Goal: Task Accomplishment & Management: Manage account settings

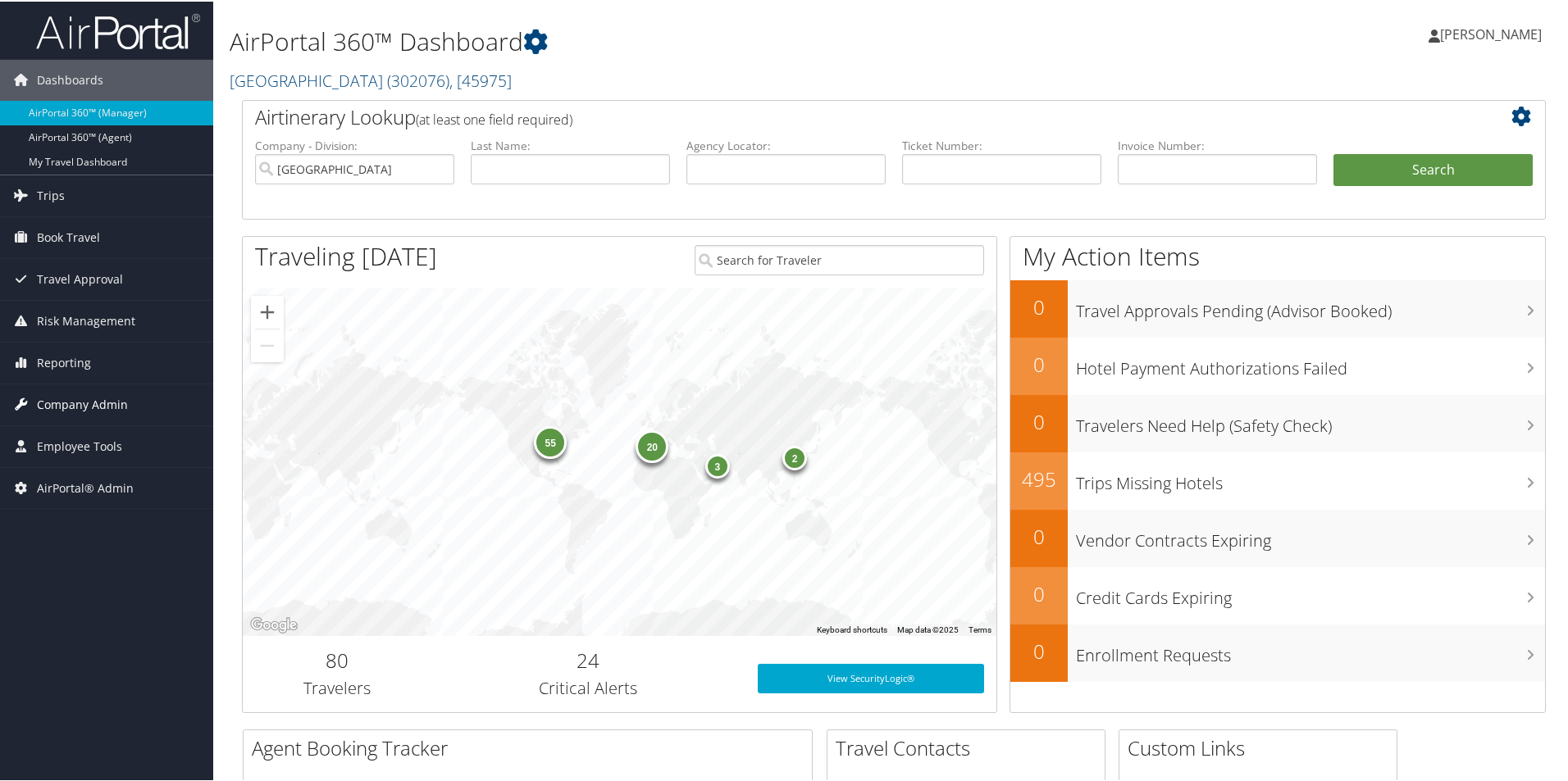
click at [80, 406] on span "Company Admin" at bounding box center [82, 404] width 91 height 41
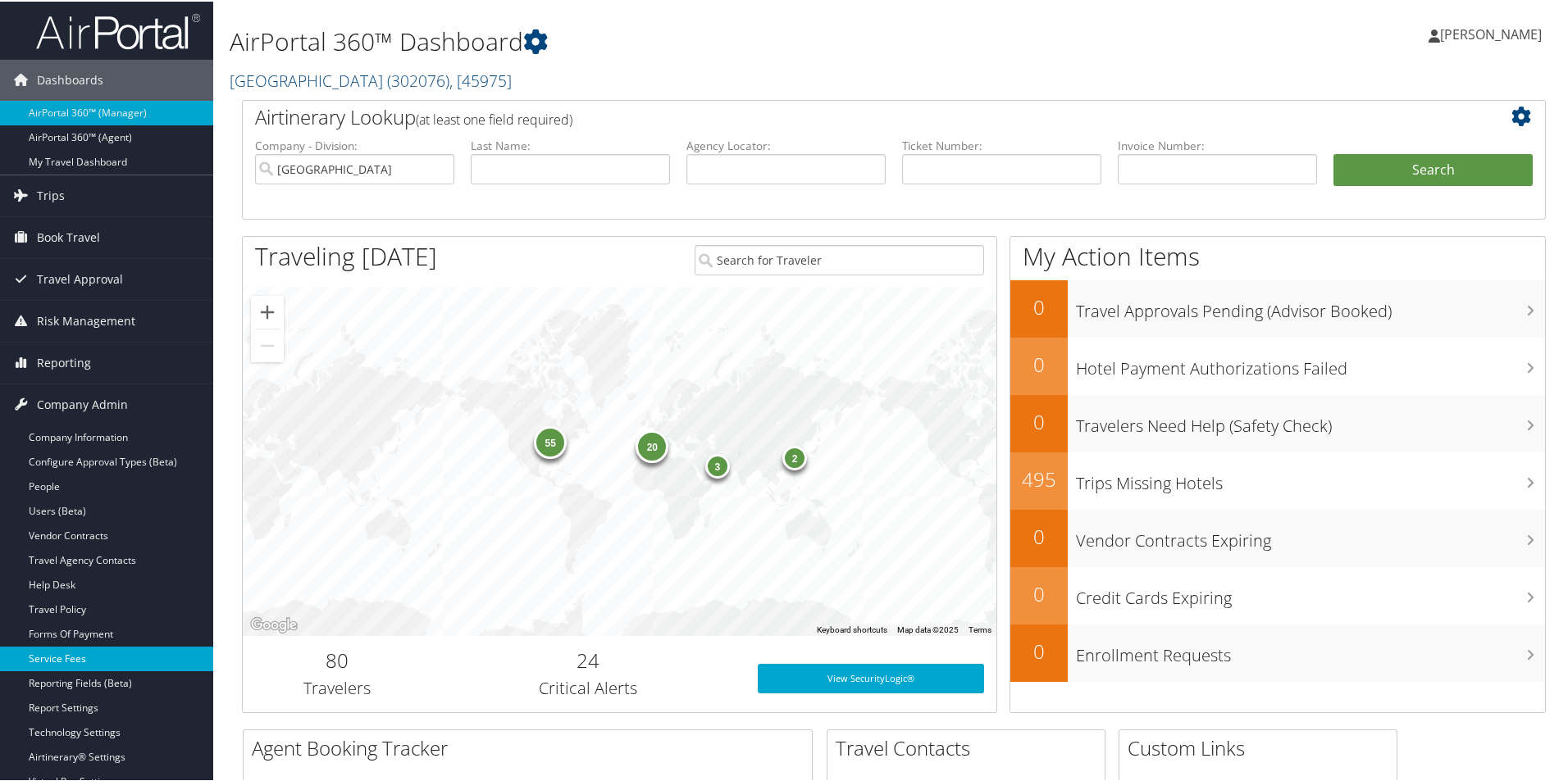
click at [45, 655] on link "Service Fees" at bounding box center [106, 657] width 213 height 25
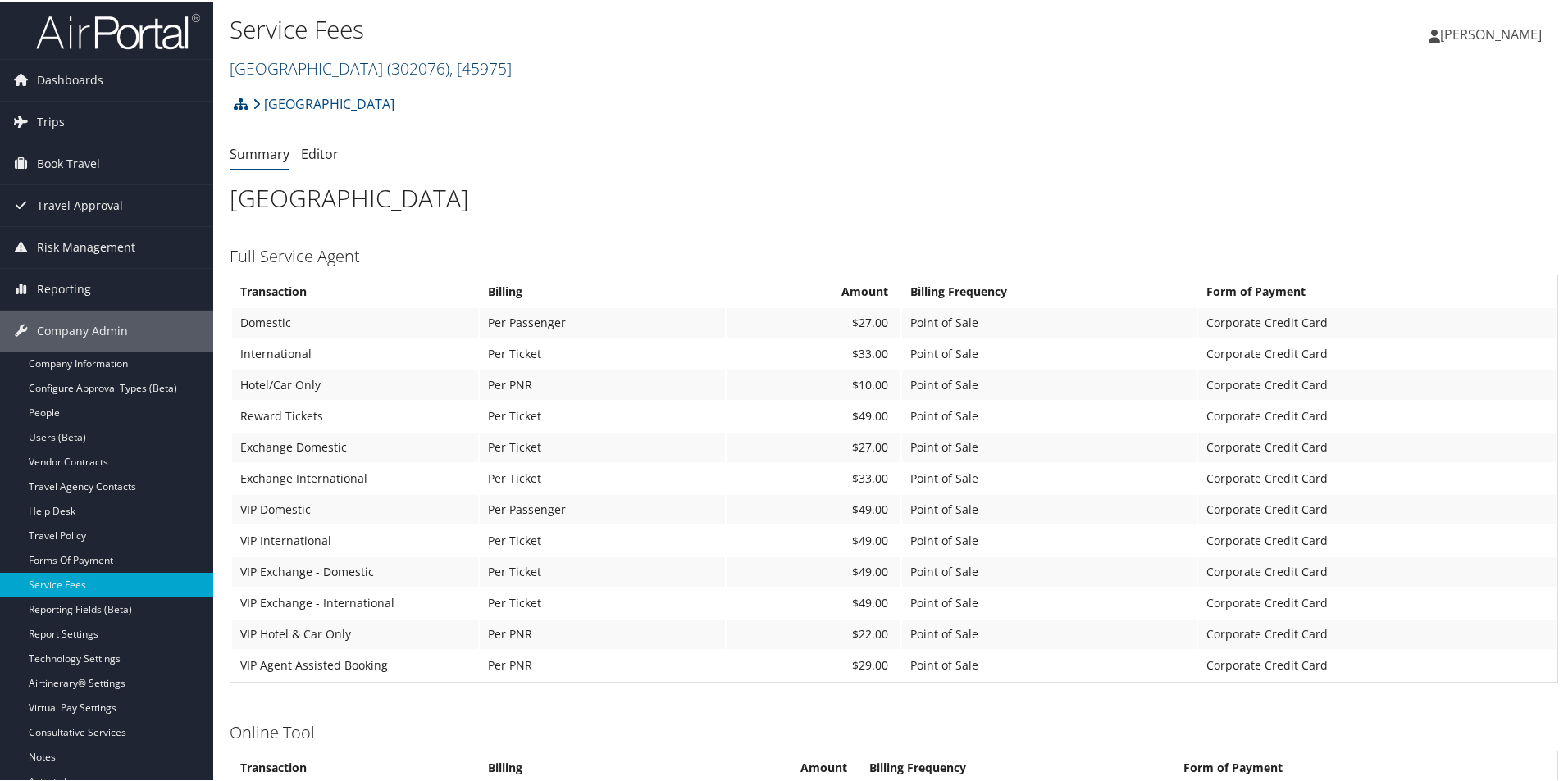
click at [288, 64] on link "[GEOGRAPHIC_DATA] ( 302076 ) , [ 45975 ]" at bounding box center [371, 67] width 282 height 22
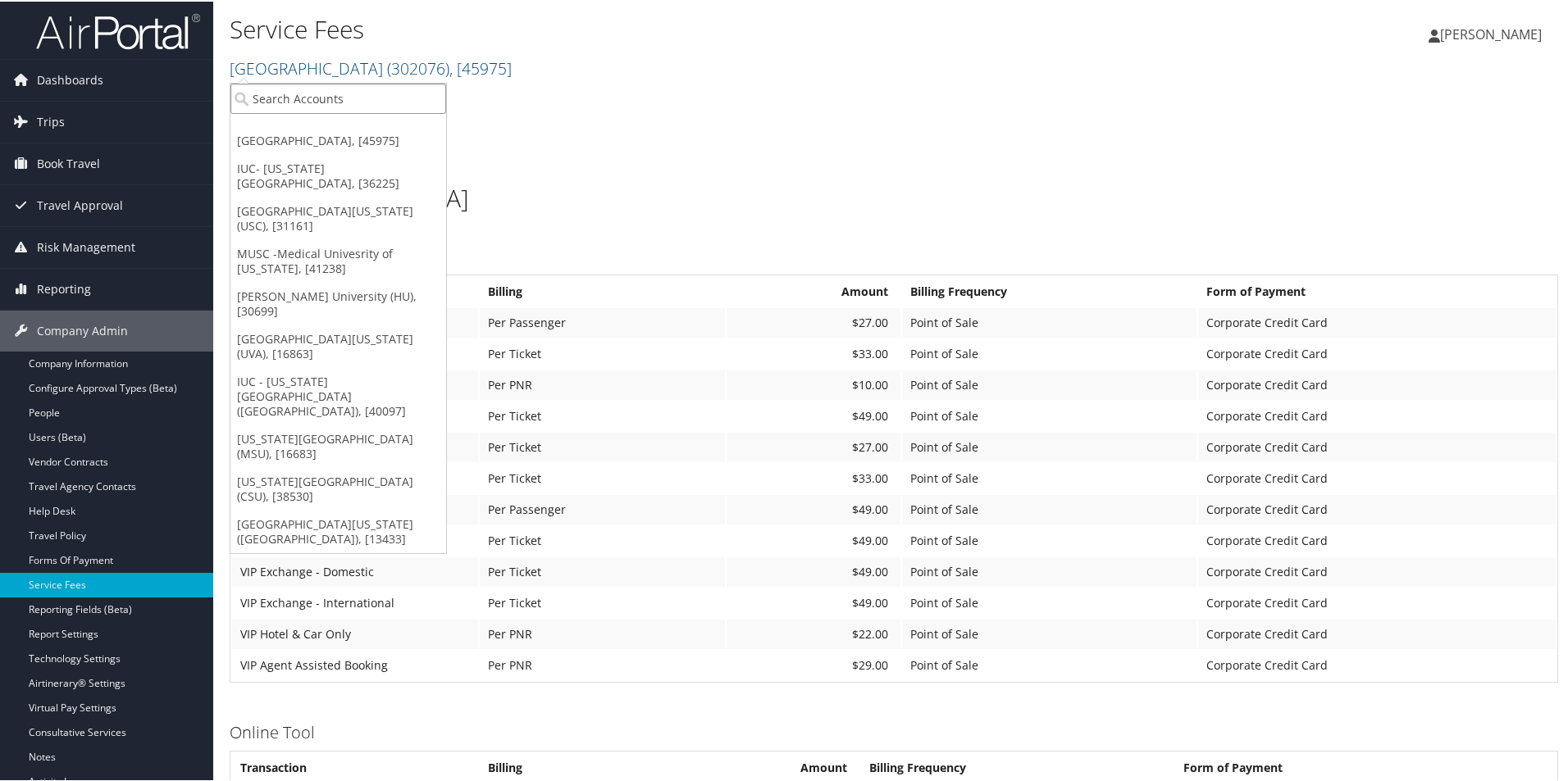
click at [297, 93] on input "search" at bounding box center [338, 98] width 215 height 31
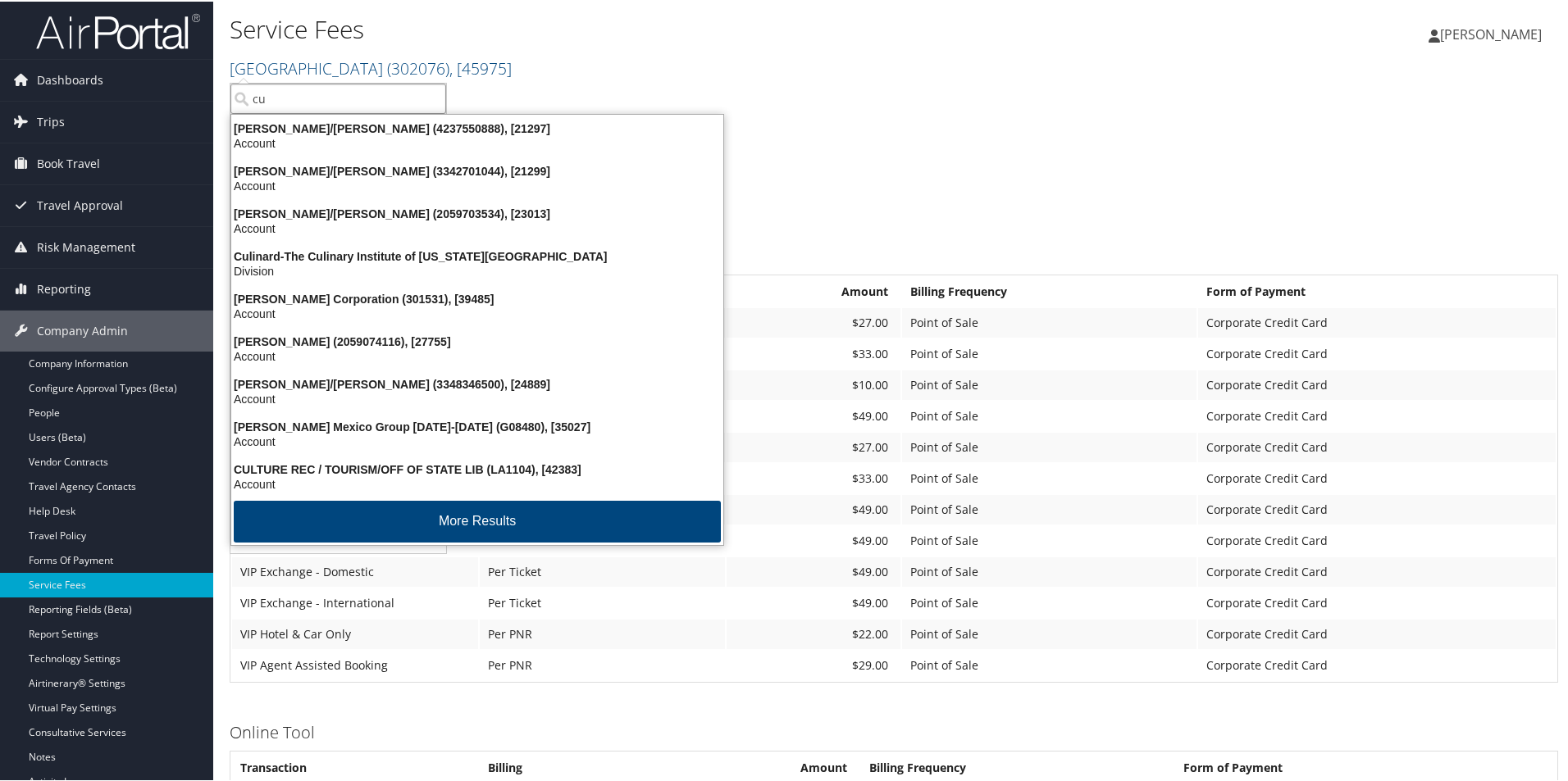
type input "cuy"
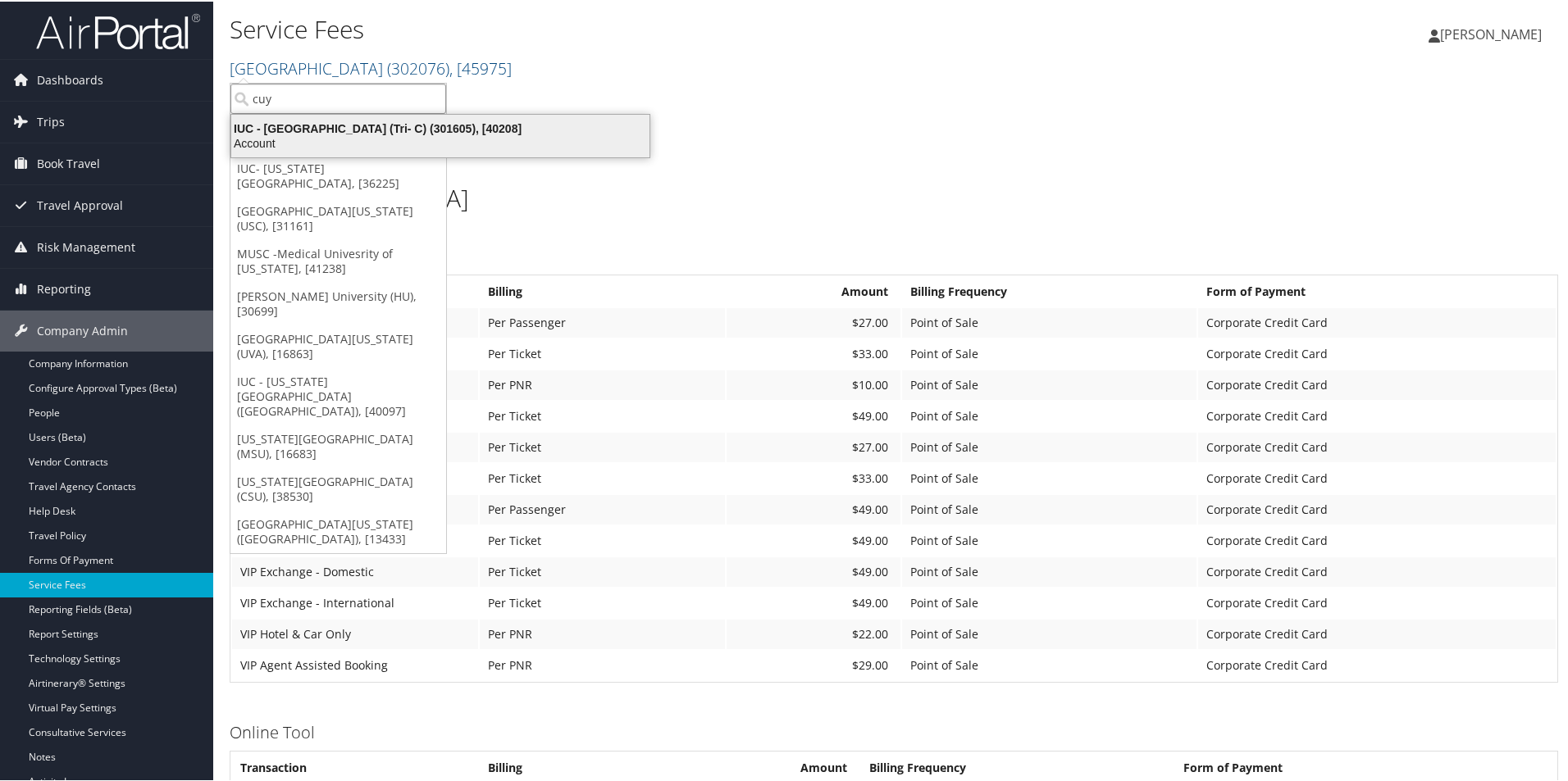
click at [310, 125] on div "IUC - Cuyahoga Community College (Tri- C) (301605), [40208]" at bounding box center [440, 126] width 438 height 14
